Goal: Find specific page/section: Find specific page/section

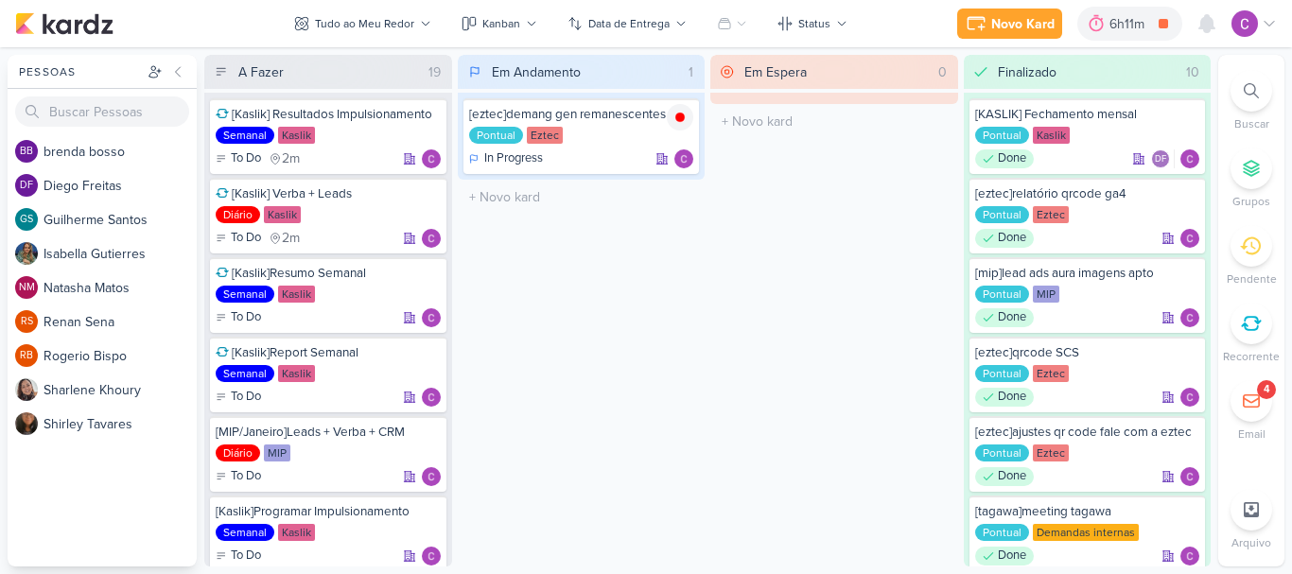
scroll to position [378, 0]
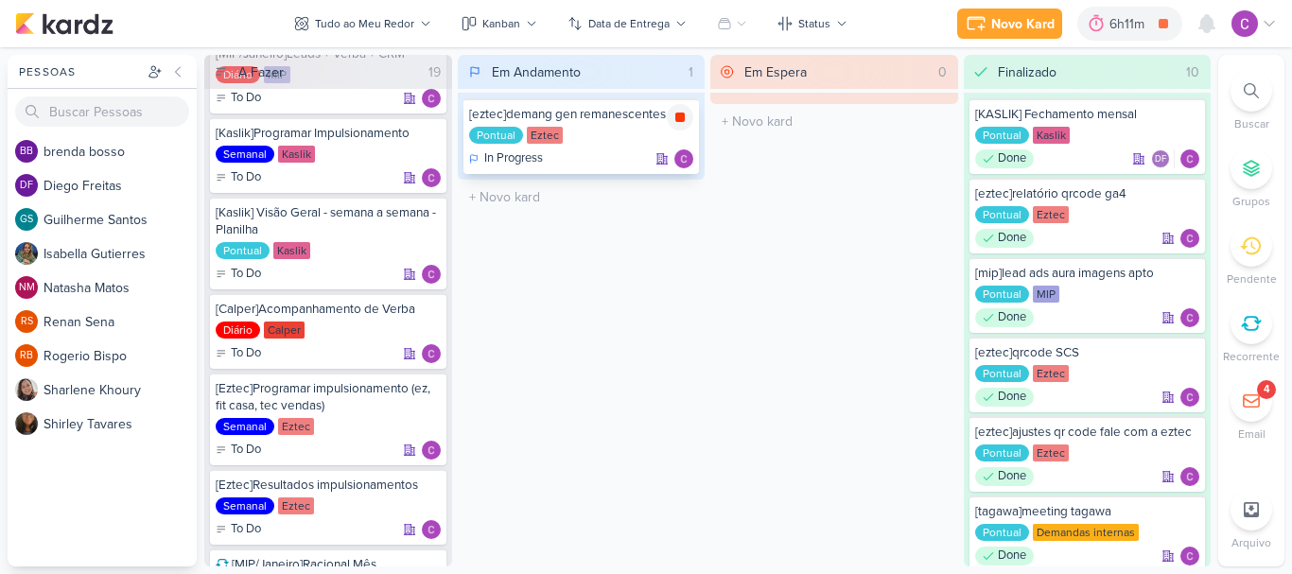
click at [679, 117] on icon at bounding box center [679, 117] width 9 height 9
click at [1253, 84] on icon at bounding box center [1251, 90] width 15 height 15
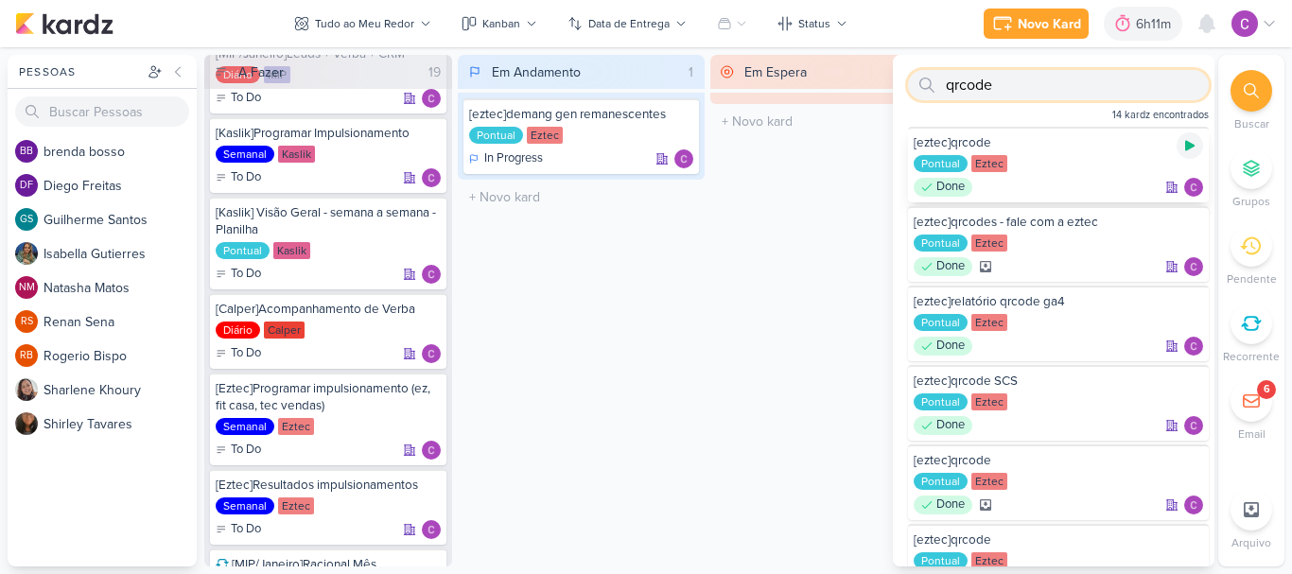
type input "qrcode"
click at [1185, 139] on icon at bounding box center [1189, 145] width 15 height 15
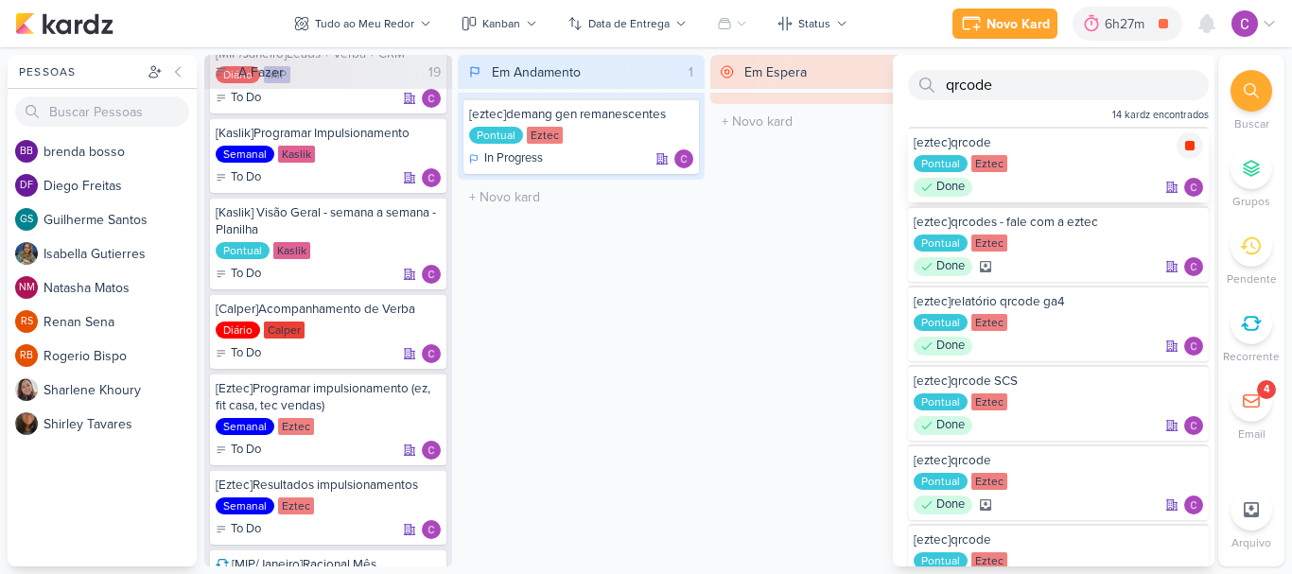
click at [1185, 145] on icon at bounding box center [1189, 145] width 9 height 9
click at [1139, 32] on div "6h27m" at bounding box center [1153, 24] width 45 height 20
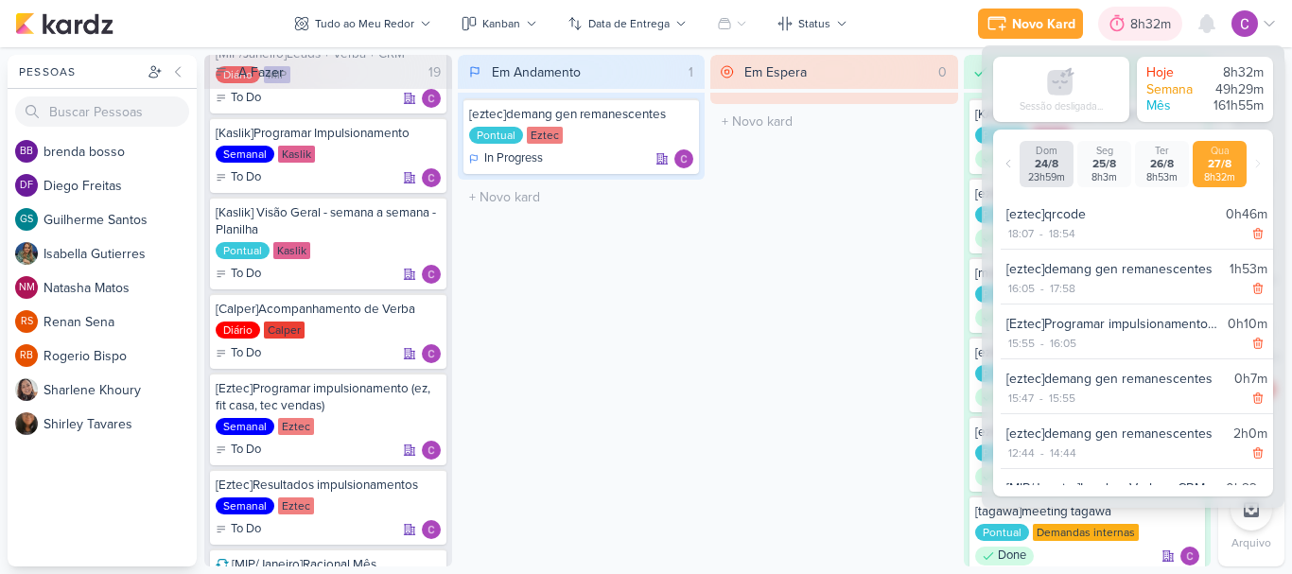
click at [1146, 26] on div "8h32m" at bounding box center [1153, 24] width 46 height 20
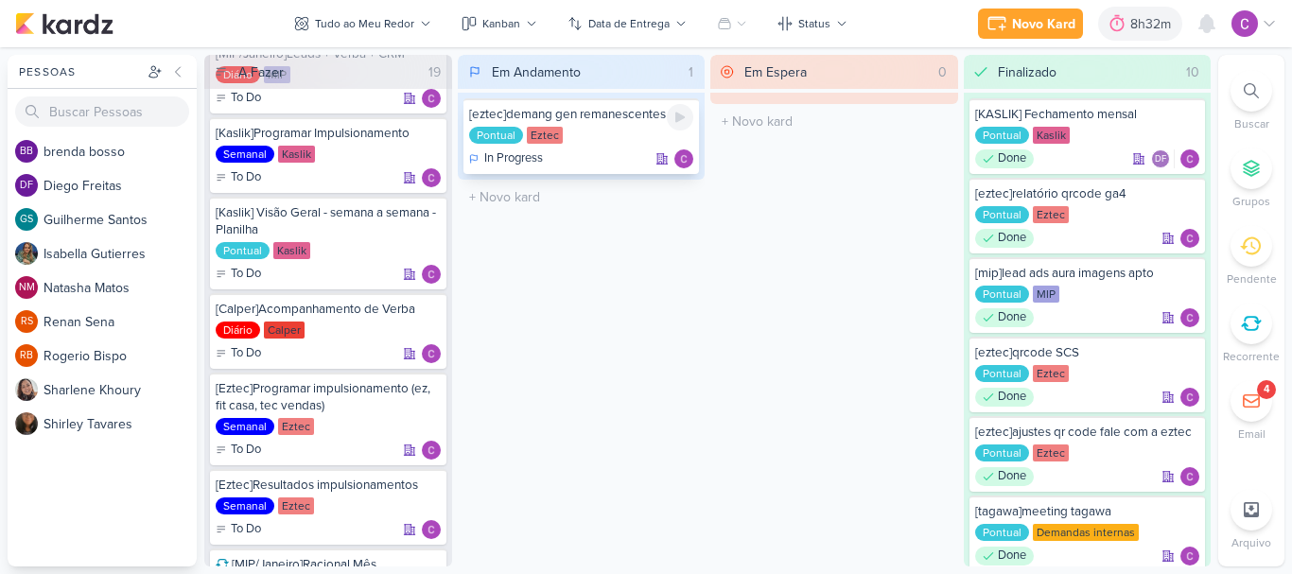
click at [680, 117] on icon at bounding box center [679, 118] width 9 height 10
click at [679, 118] on icon at bounding box center [679, 117] width 9 height 9
